Goal: Find specific page/section: Find specific page/section

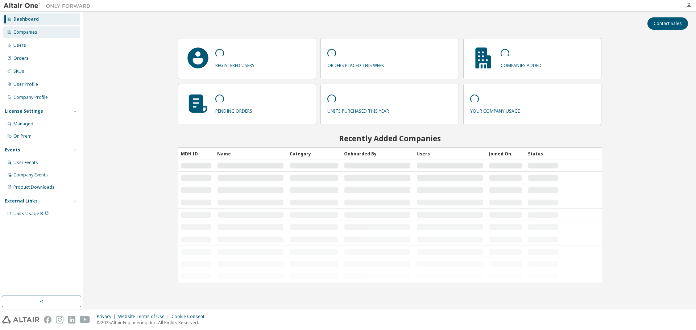
click at [45, 30] on div "Companies" at bounding box center [41, 32] width 77 height 12
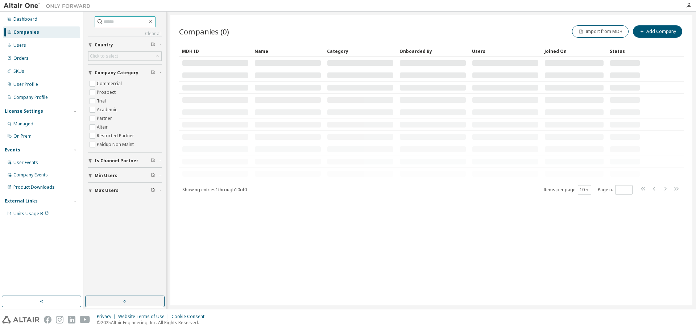
click at [132, 22] on input "text" at bounding box center [125, 21] width 43 height 7
paste input "**********"
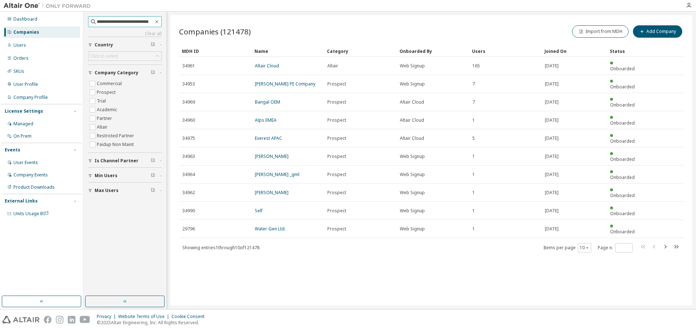
type input "**********"
